Goal: Complete application form

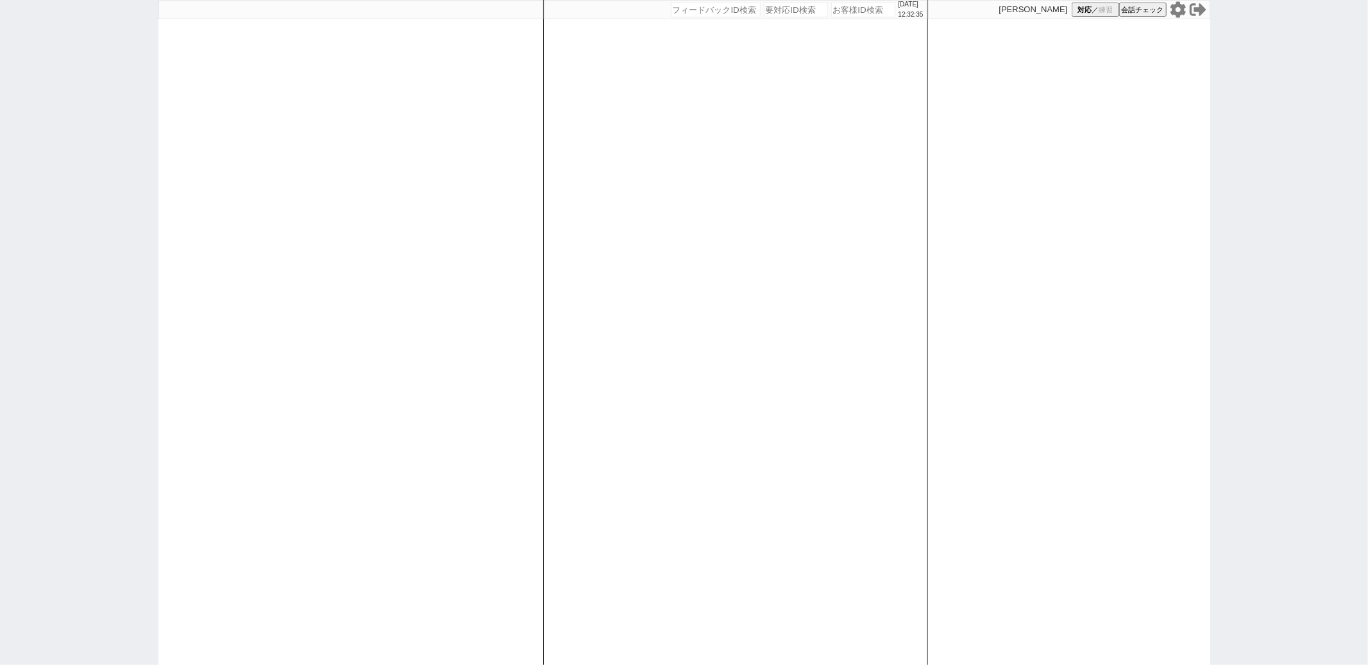
click at [371, 86] on div at bounding box center [350, 332] width 385 height 665
click at [194, 233] on div at bounding box center [350, 332] width 385 height 665
paste input "589197"
type input "589197"
select select "400"
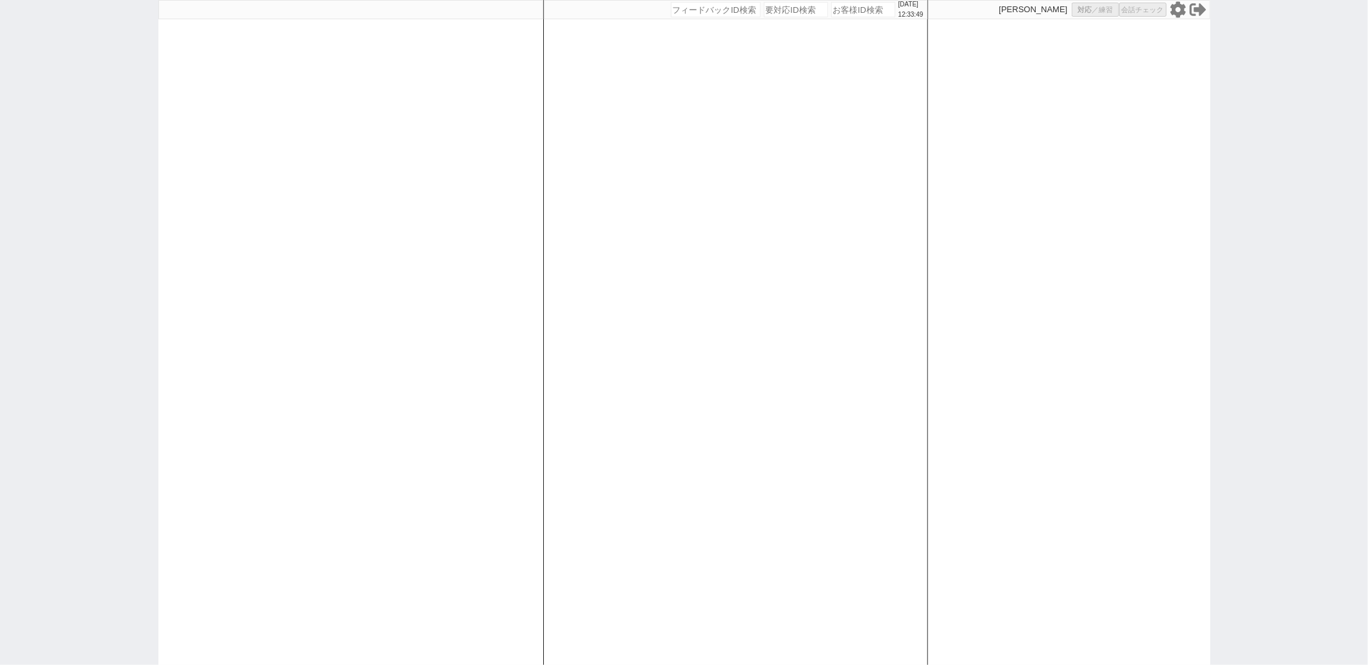
select select
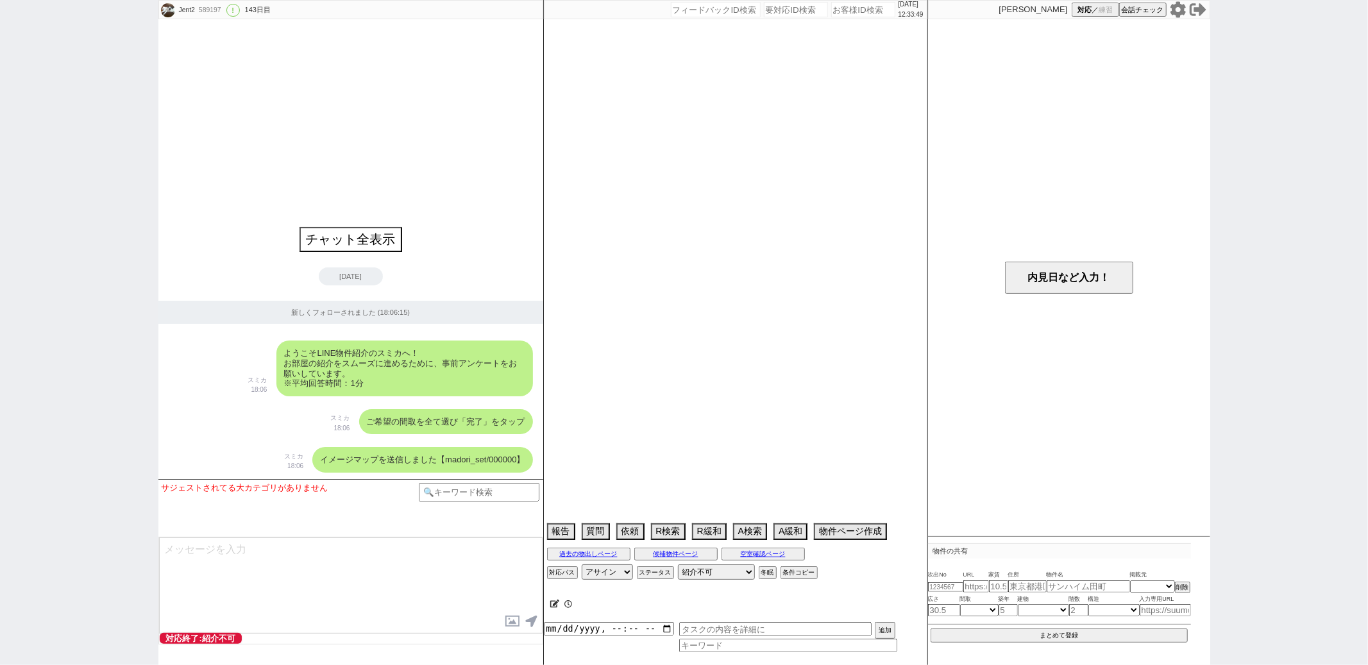
select select "0"
select select "35"
select select "1015"
select select "65"
select select "1577"
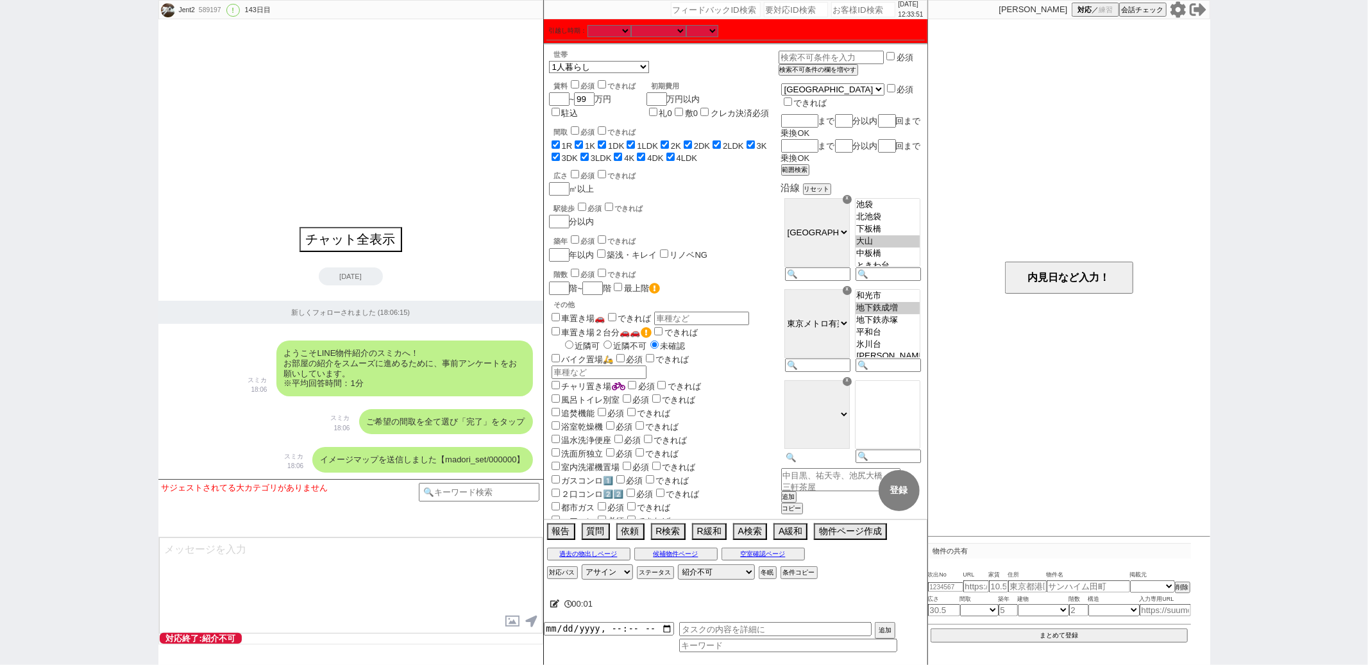
click at [797, 452] on input at bounding box center [816, 457] width 63 height 11
type input "三田"
select select "70"
click at [449, 246] on div "チャット全表示" at bounding box center [350, 235] width 385 height 33
click at [871, 393] on option "西高島平" at bounding box center [888, 399] width 64 height 12
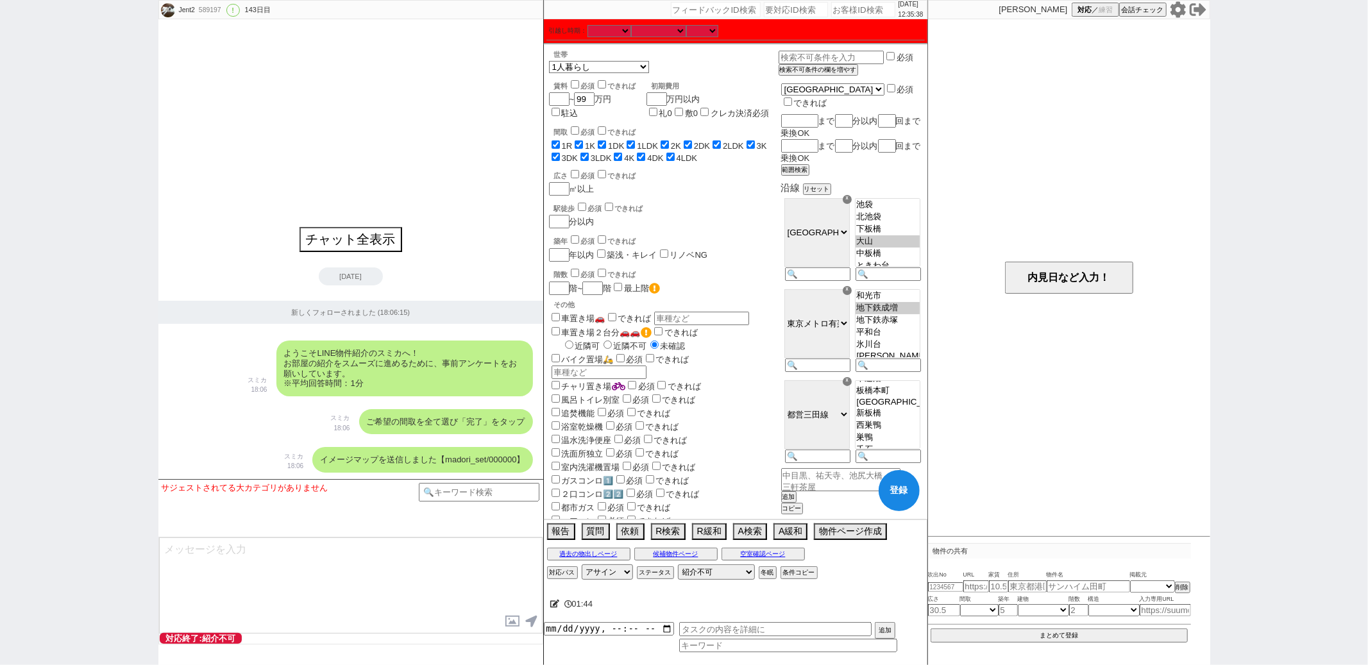
scroll to position [94, 0]
select select "1674"
click at [863, 407] on option "[GEOGRAPHIC_DATA]" at bounding box center [888, 413] width 64 height 12
click at [904, 503] on button "登録" at bounding box center [899, 490] width 41 height 41
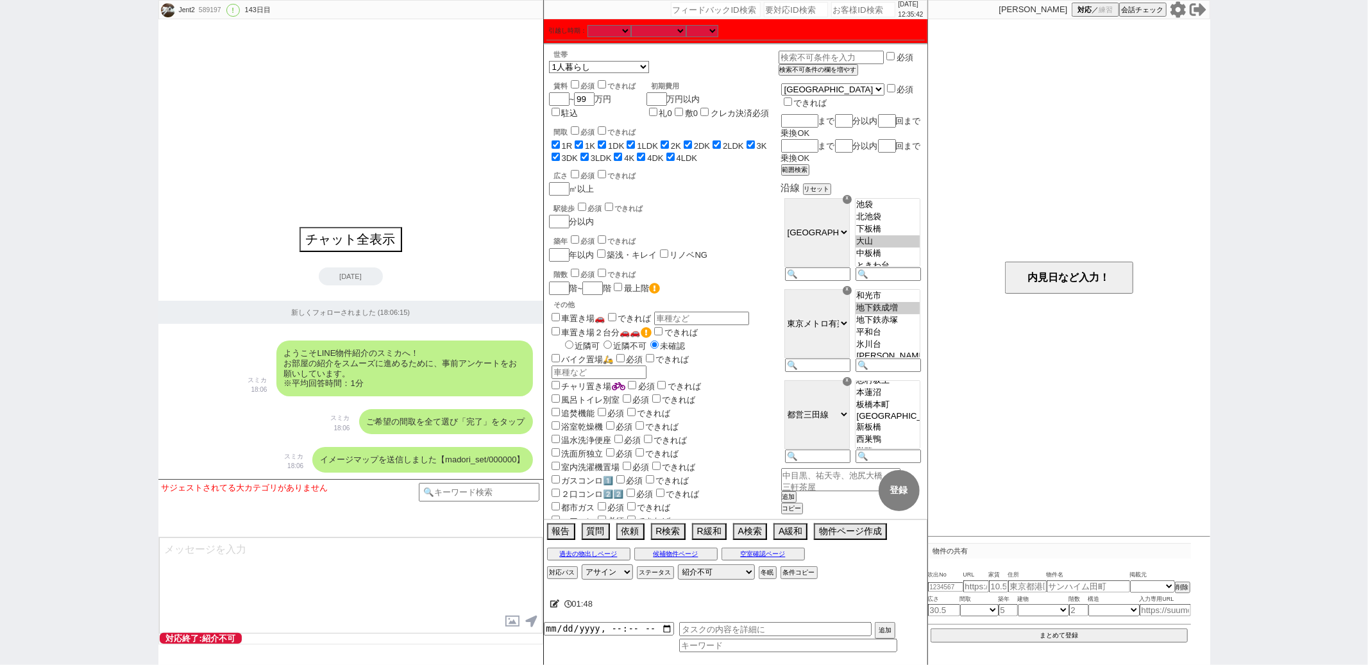
checkbox input "true"
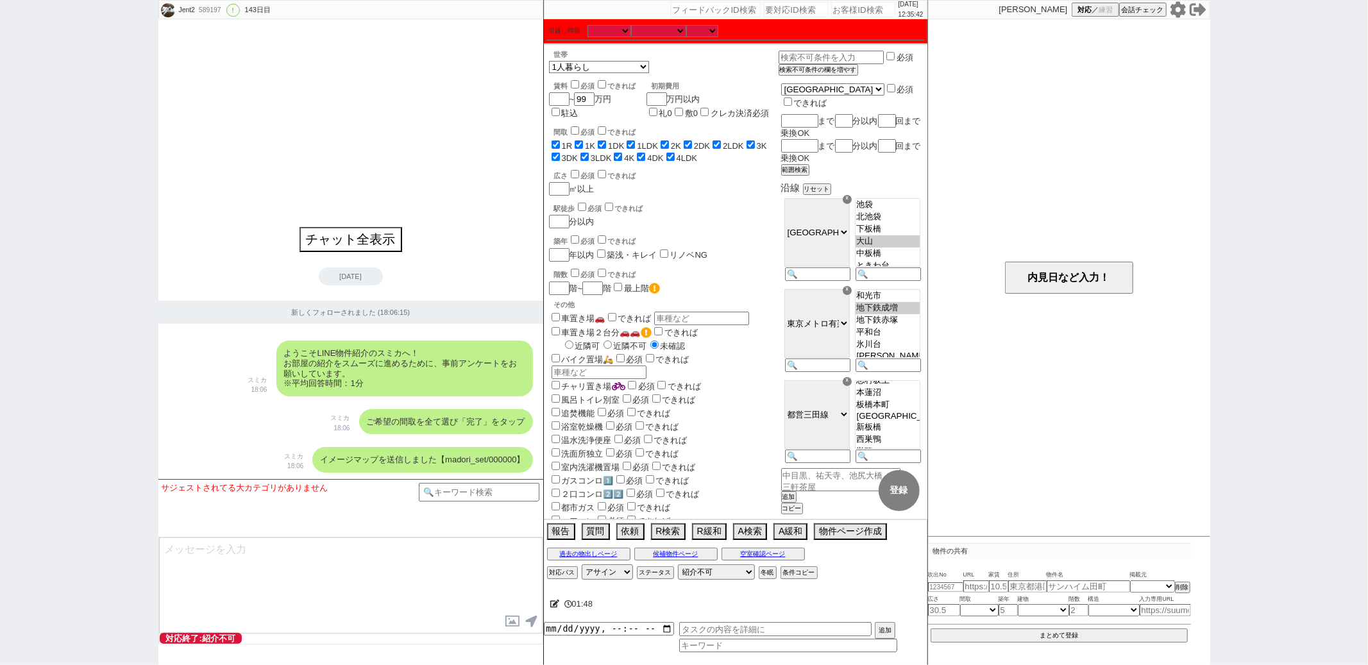
checkbox input "true"
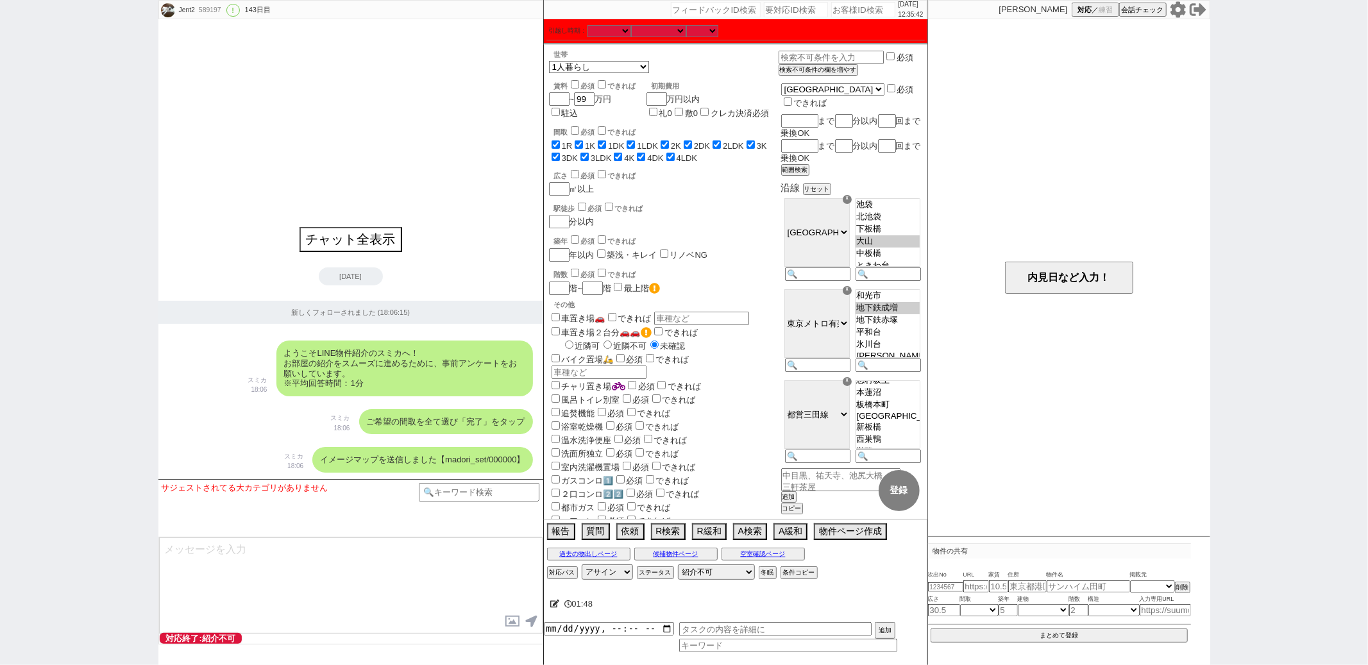
checkbox input "true"
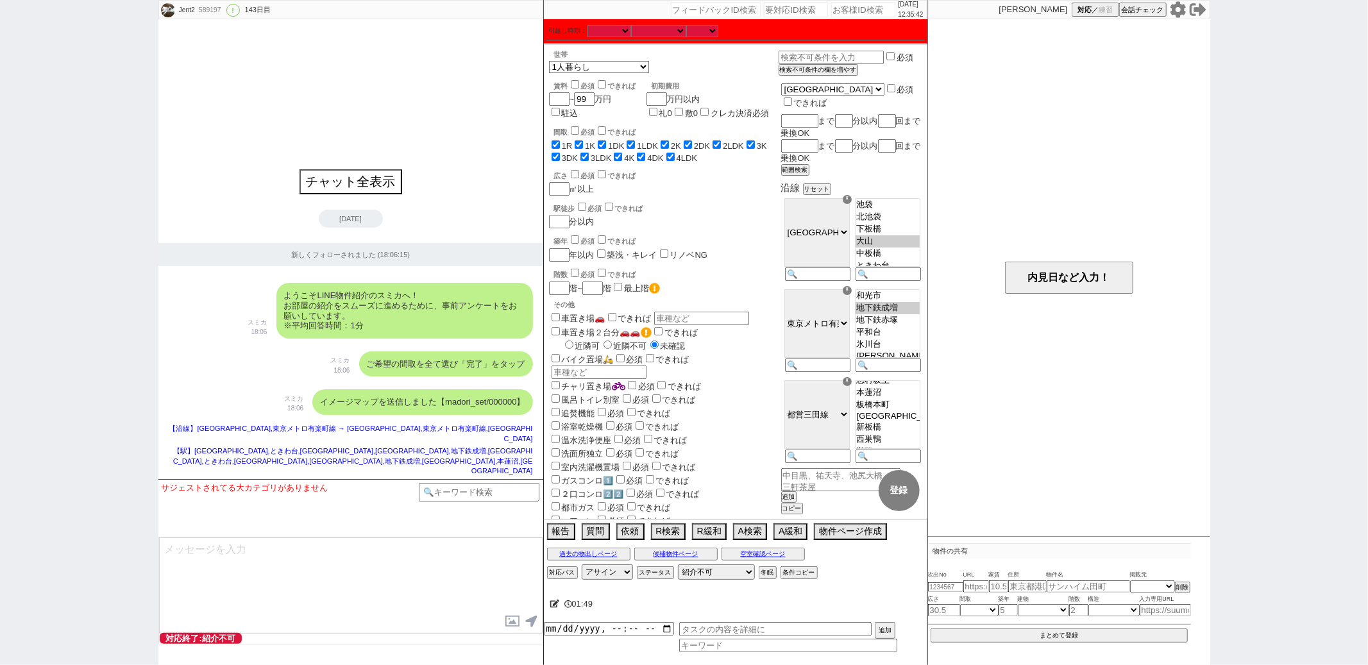
select select "35"
select select "1015"
select select "65"
select select "1577"
select select "70"
